Goal: Information Seeking & Learning: Learn about a topic

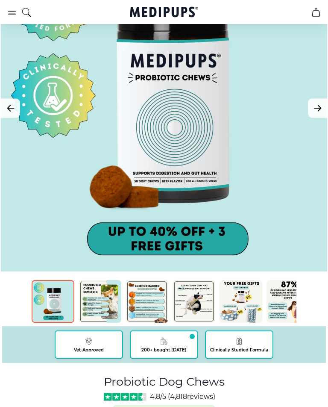
scroll to position [113, 0]
click at [106, 312] on img at bounding box center [100, 301] width 43 height 43
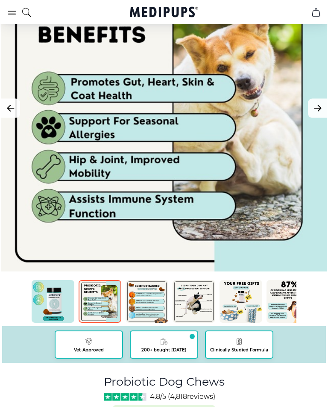
click at [156, 315] on img at bounding box center [147, 301] width 43 height 43
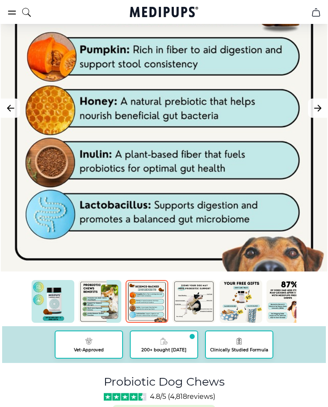
click at [199, 315] on img at bounding box center [194, 301] width 43 height 43
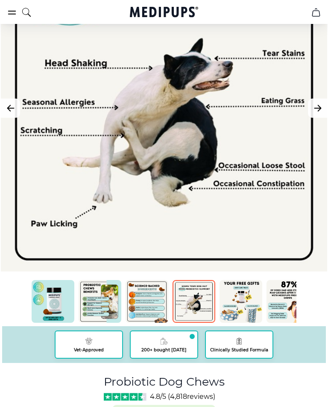
click at [262, 318] on img at bounding box center [241, 301] width 43 height 43
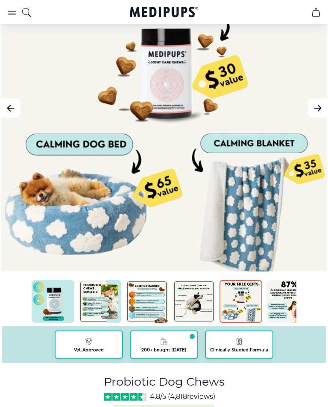
click at [249, 313] on img at bounding box center [241, 301] width 43 height 43
click at [287, 306] on img at bounding box center [288, 301] width 43 height 43
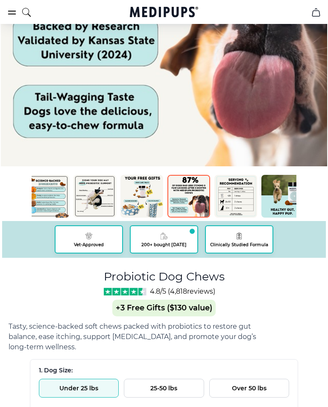
scroll to position [0, 97]
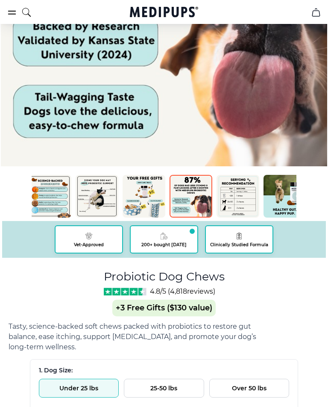
click at [241, 208] on img at bounding box center [238, 196] width 43 height 43
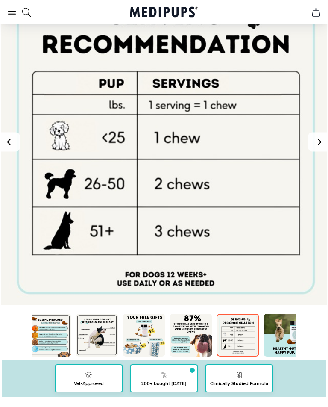
scroll to position [75, 0]
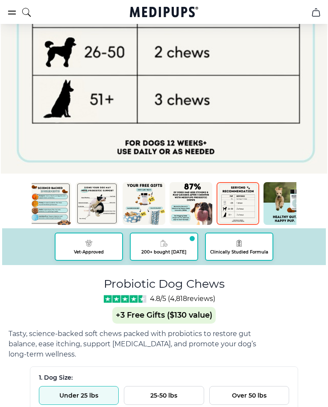
click at [286, 209] on img at bounding box center [285, 204] width 43 height 43
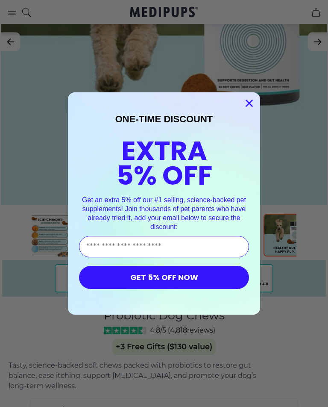
scroll to position [261, 0]
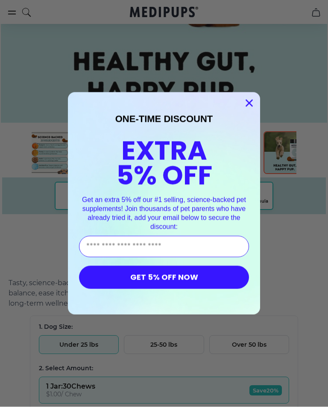
click at [249, 110] on circle "Close dialog" at bounding box center [249, 103] width 14 height 14
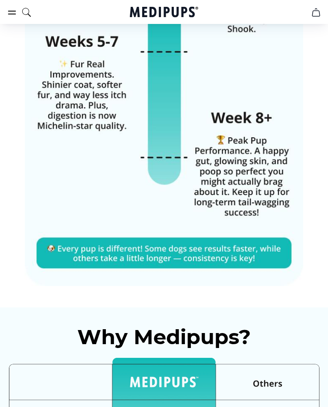
scroll to position [2751, 0]
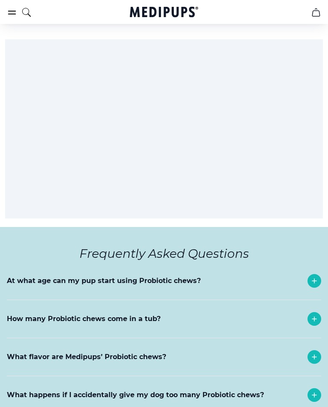
scroll to position [4268, 0]
click at [314, 276] on icon at bounding box center [314, 281] width 10 height 10
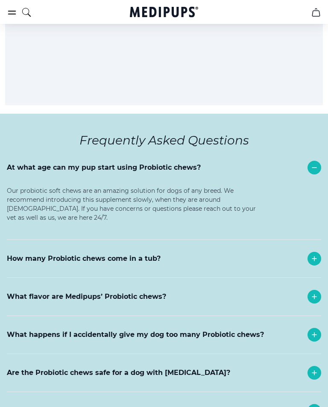
scroll to position [4381, 0]
click at [314, 291] on icon at bounding box center [314, 296] width 10 height 10
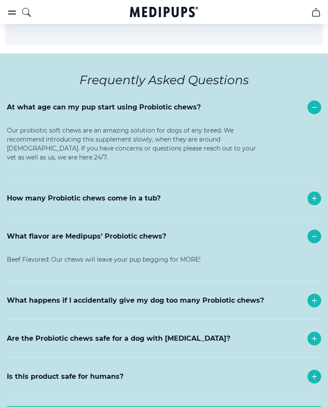
scroll to position [4442, 0]
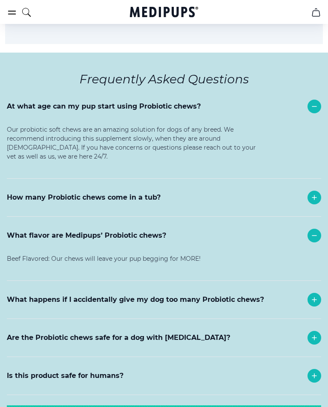
click at [314, 294] on icon at bounding box center [314, 299] width 10 height 10
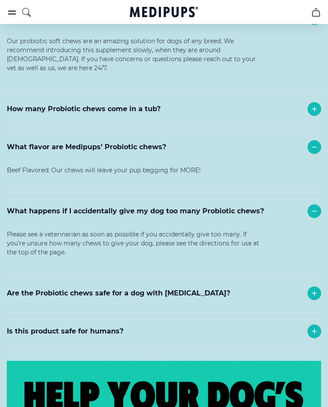
scroll to position [4534, 0]
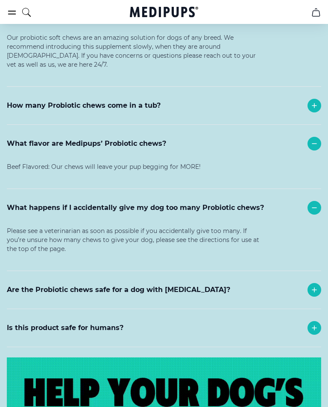
click at [314, 321] on div at bounding box center [315, 328] width 14 height 14
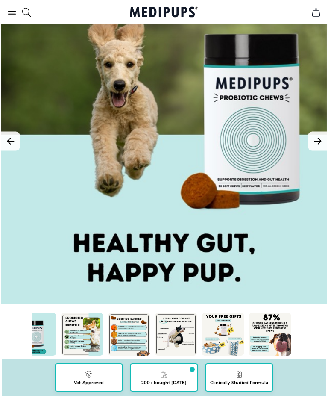
scroll to position [0, 0]
